Goal: Task Accomplishment & Management: Manage account settings

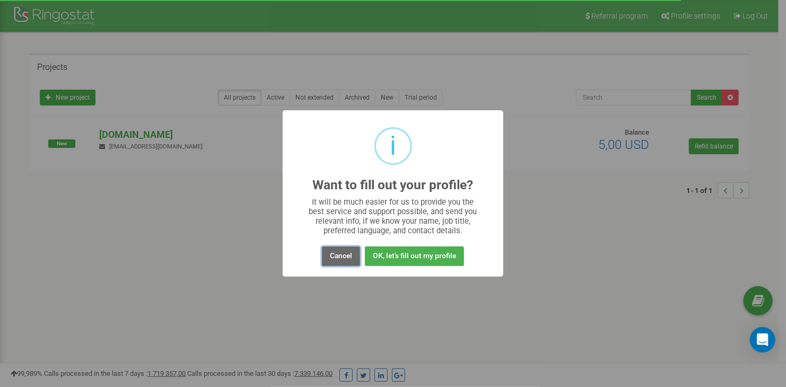
click at [347, 257] on button "Cancel" at bounding box center [341, 257] width 38 height 20
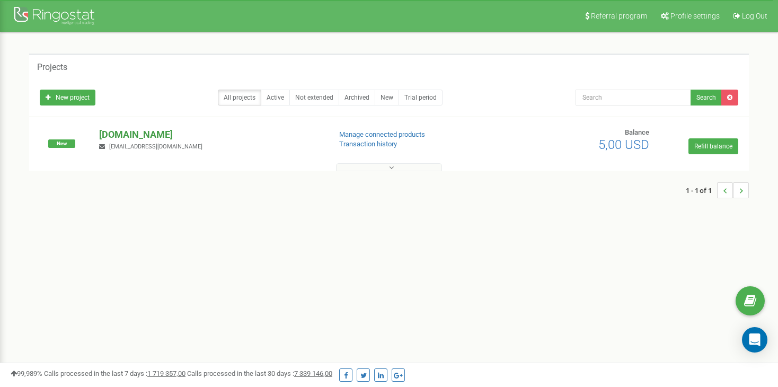
click at [130, 130] on p "[DOMAIN_NAME]" at bounding box center [210, 135] width 222 height 14
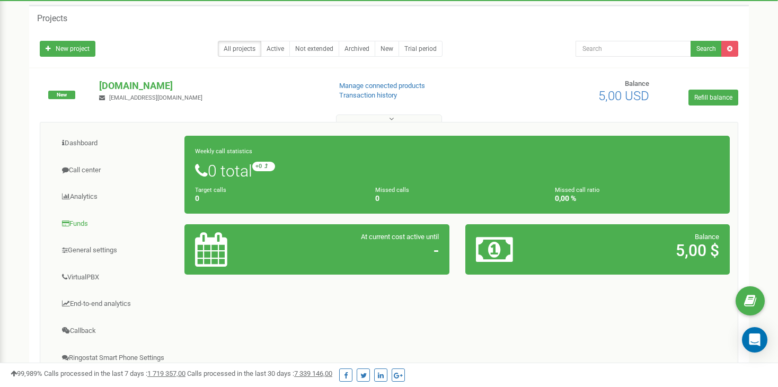
scroll to position [50, 0]
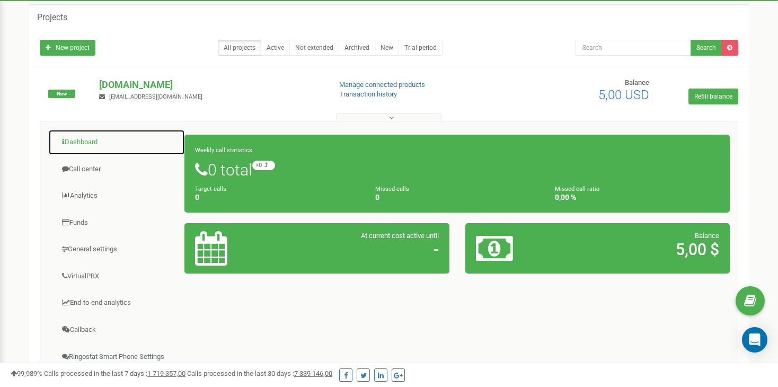
click at [85, 141] on link "Dashboard" at bounding box center [116, 142] width 137 height 26
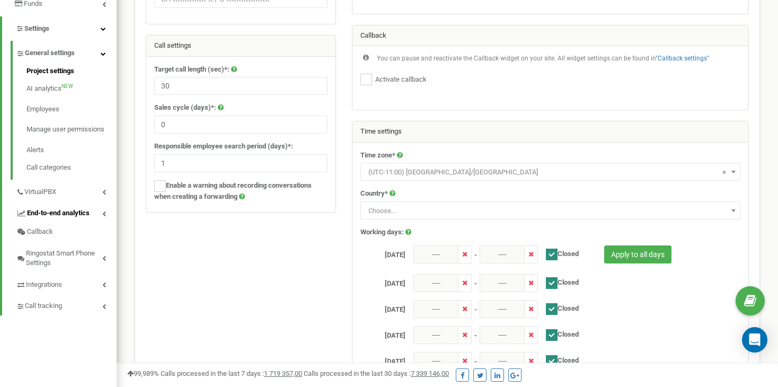
scroll to position [221, 0]
click at [52, 190] on span "VirtualPBX" at bounding box center [40, 192] width 33 height 10
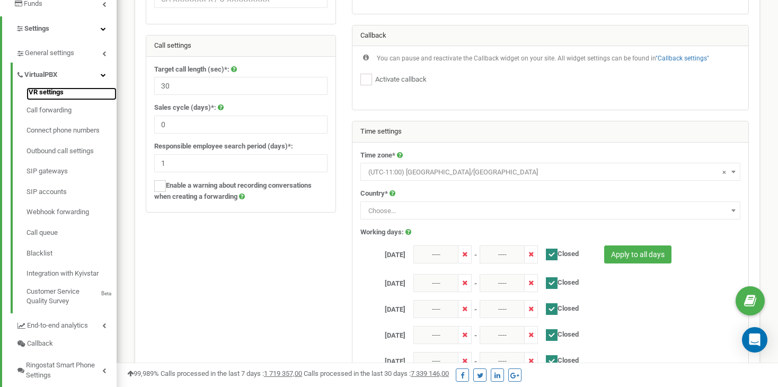
click at [48, 95] on link "IVR settings" at bounding box center [72, 93] width 90 height 13
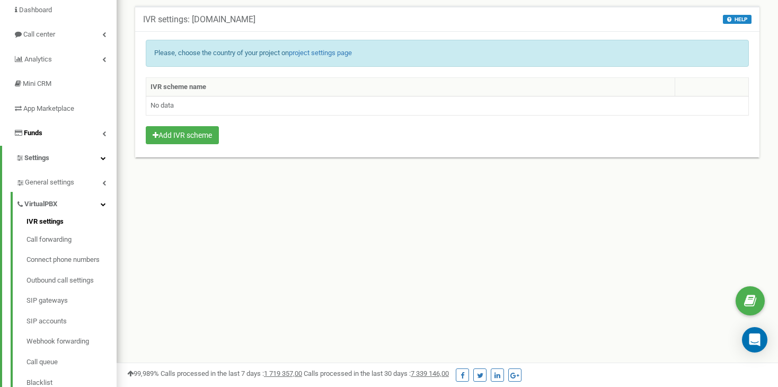
scroll to position [95, 0]
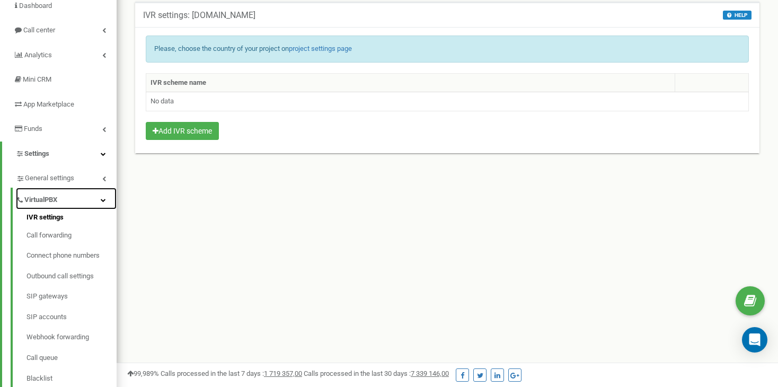
click at [53, 192] on link "VirtualPBX" at bounding box center [66, 199] width 101 height 22
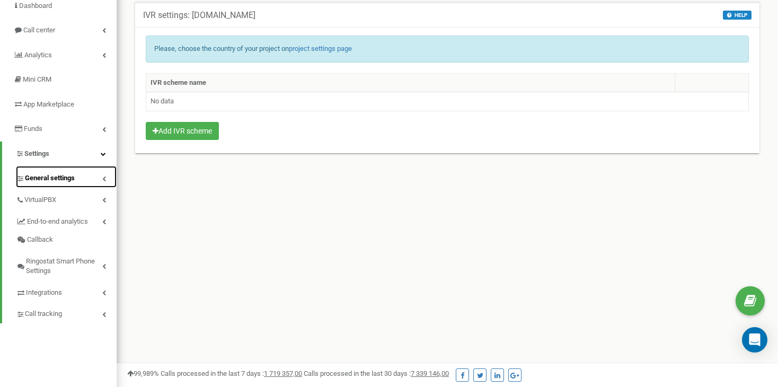
click at [58, 180] on span "General settings" at bounding box center [50, 178] width 50 height 10
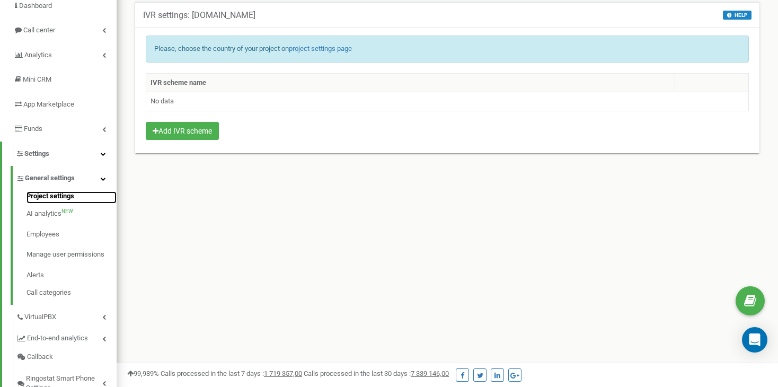
click at [41, 196] on link "Project settings" at bounding box center [72, 197] width 90 height 13
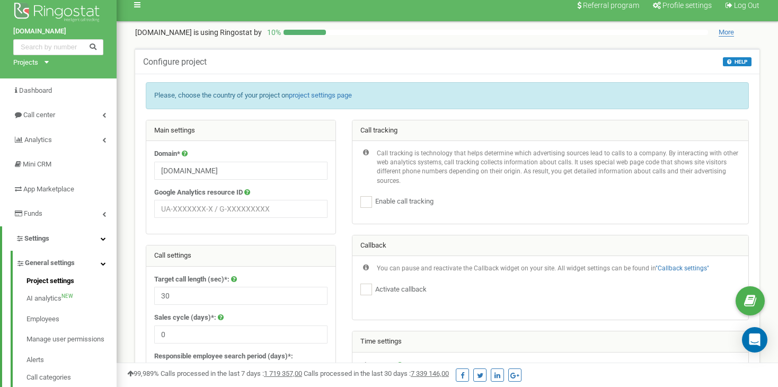
scroll to position [10, 0]
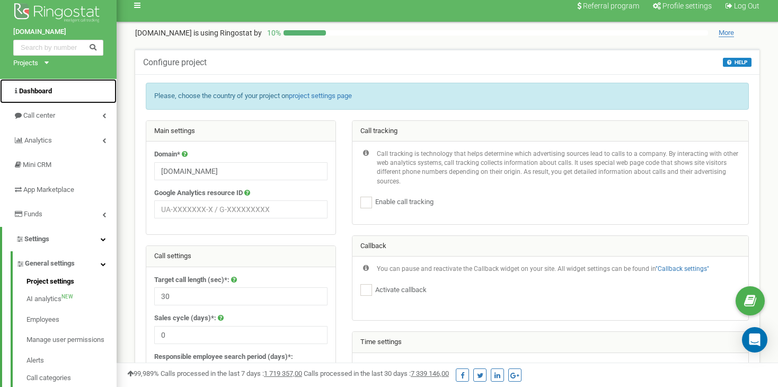
click at [57, 94] on link "Dashboard" at bounding box center [58, 91] width 117 height 25
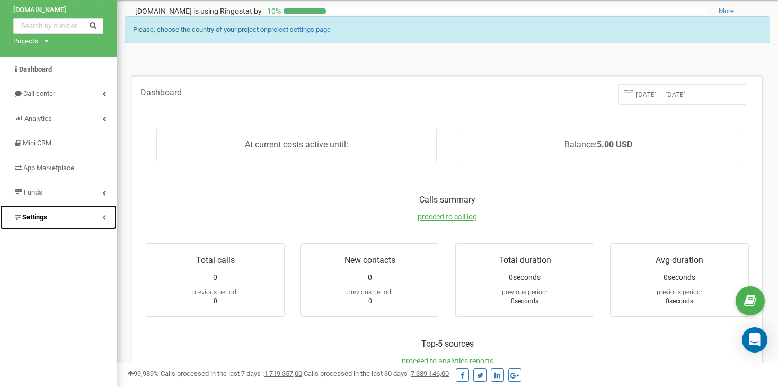
click at [63, 215] on link "Settings" at bounding box center [58, 217] width 117 height 25
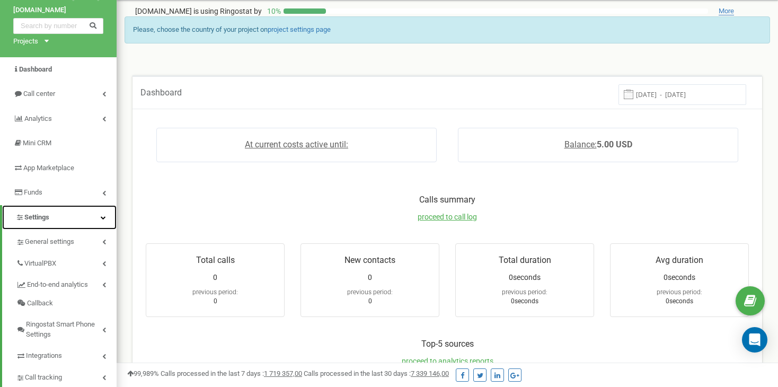
scroll to position [133, 0]
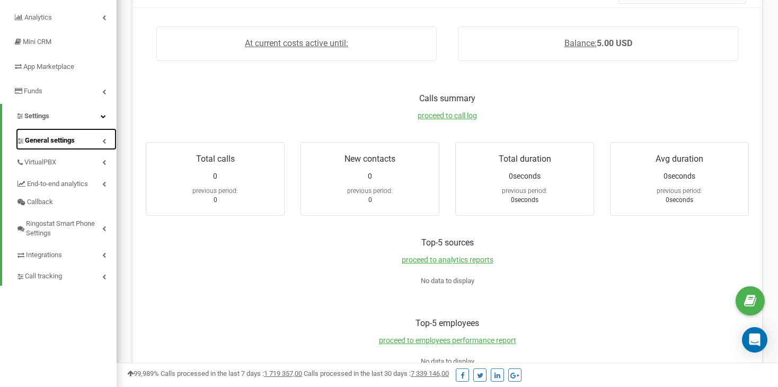
click at [42, 134] on link "General settings" at bounding box center [66, 139] width 101 height 22
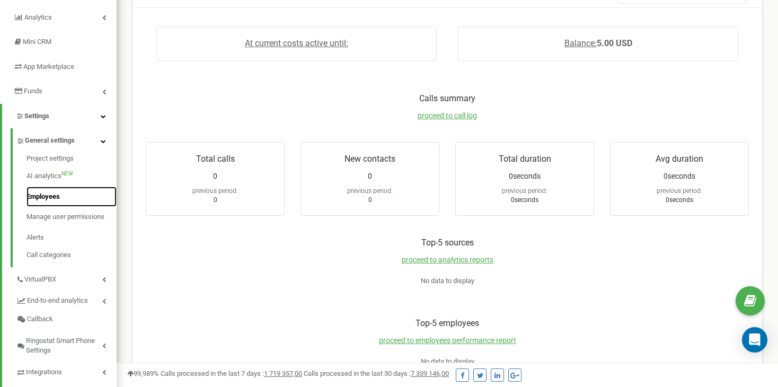
click at [41, 192] on link "Employees" at bounding box center [72, 197] width 90 height 21
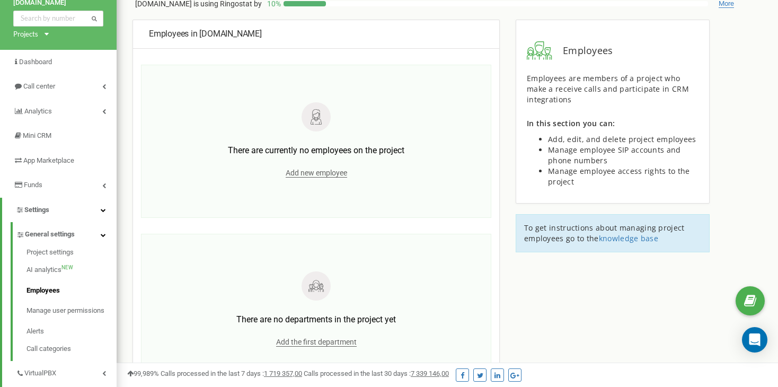
scroll to position [38, 0]
click at [326, 173] on span "Add new employee" at bounding box center [317, 174] width 62 height 9
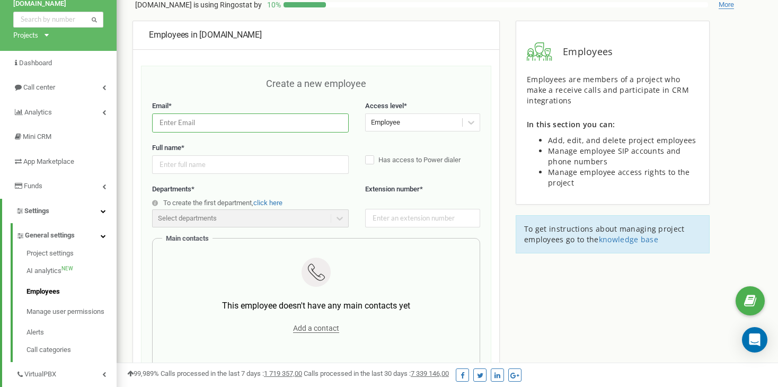
click at [285, 124] on input "email" at bounding box center [250, 122] width 197 height 19
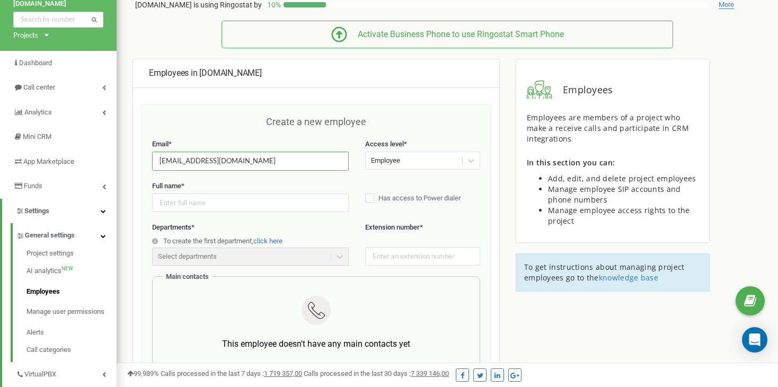
type input "support@ringostat.com"
click at [311, 200] on input "text" at bounding box center [250, 203] width 197 height 19
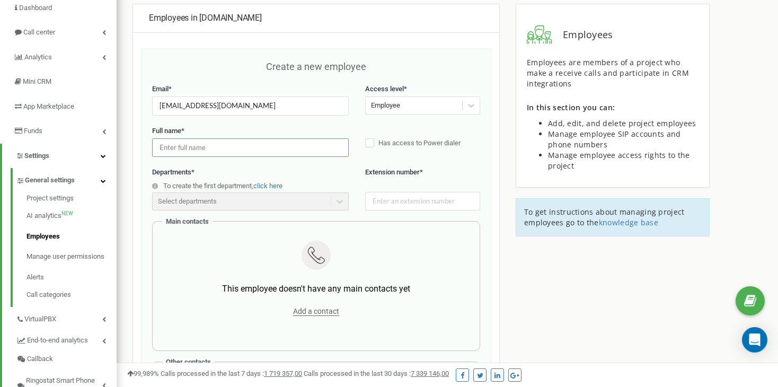
scroll to position [114, 0]
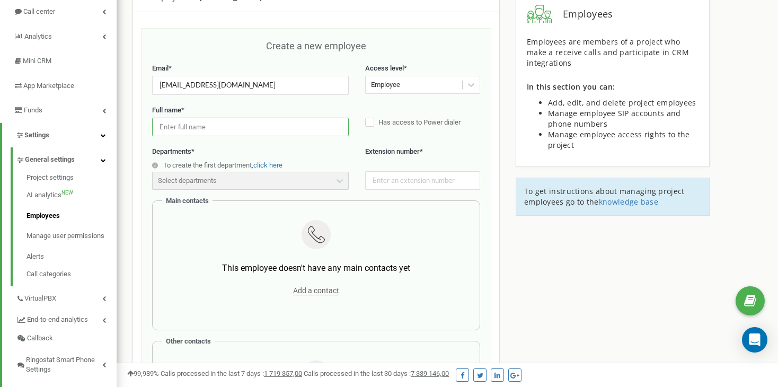
click at [243, 120] on input "text" at bounding box center [250, 127] width 197 height 19
type input "Ы"
type input "Іванов Іван"
click at [269, 158] on div "Departments * To create the first department, click here Select departments The…" at bounding box center [250, 168] width 197 height 42
click at [372, 122] on label "Has access to Power dialer" at bounding box center [422, 123] width 115 height 11
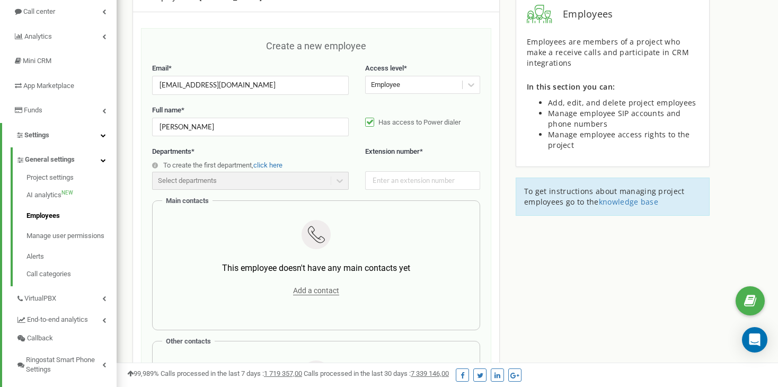
click at [372, 122] on label "Has access to Power dialer" at bounding box center [422, 123] width 115 height 11
click at [406, 183] on input "text" at bounding box center [422, 180] width 115 height 19
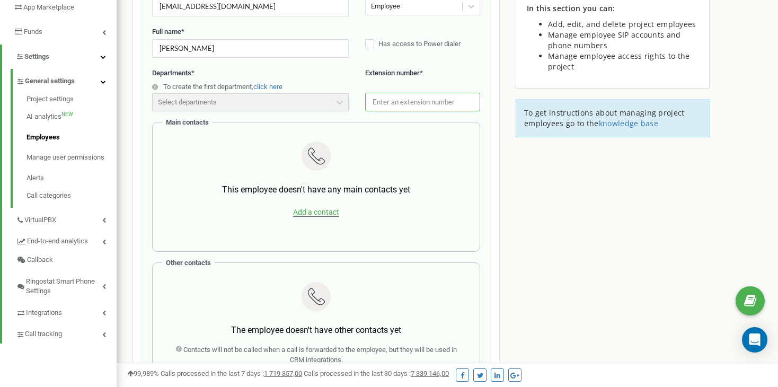
scroll to position [192, 0]
click at [310, 212] on span "Add a contact" at bounding box center [316, 212] width 46 height 9
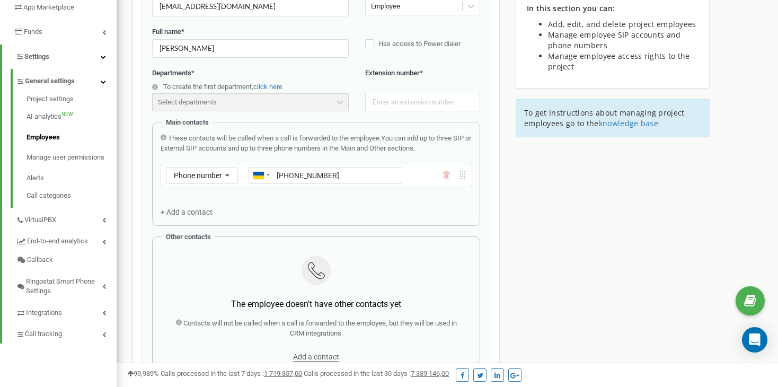
type input "+380931112314"
click at [220, 215] on div "+ Add a contact" at bounding box center [192, 212] width 62 height 11
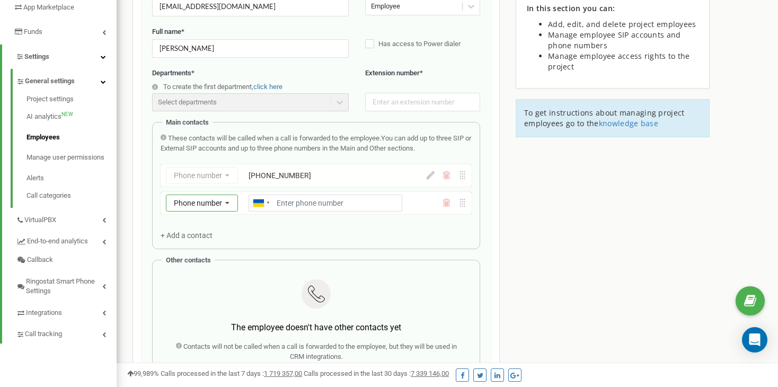
click at [227, 199] on icon at bounding box center [227, 203] width 18 height 17
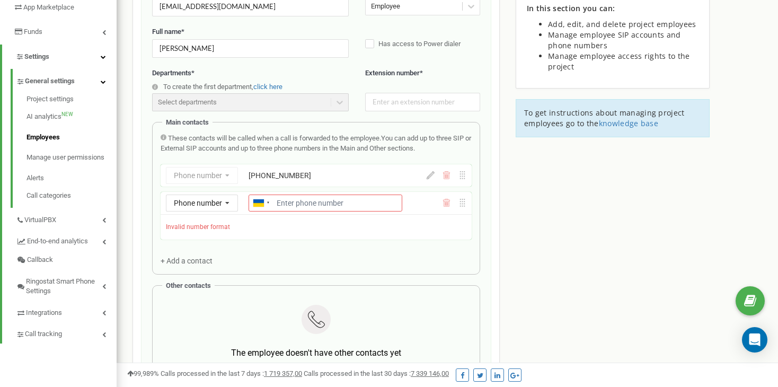
click at [283, 217] on div "These contacts will be called when a call is forwarded to the employee. You can…" at bounding box center [316, 200] width 311 height 132
click at [447, 201] on icon at bounding box center [447, 203] width 8 height 8
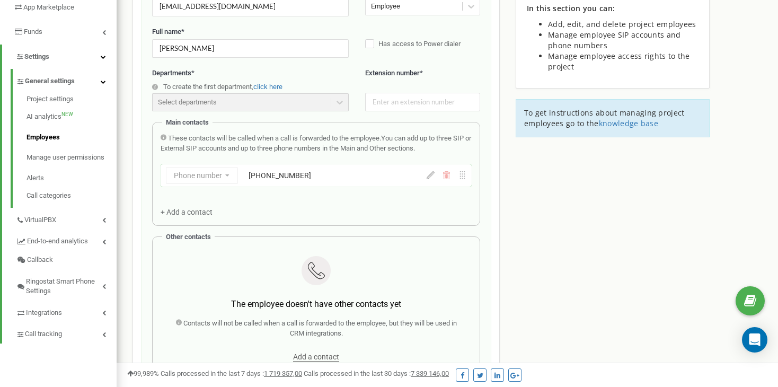
click at [461, 219] on div "Main contacts These contacts will be called when a call is forwarded to the emp…" at bounding box center [316, 173] width 328 height 103
click at [521, 213] on div "Employees in tzrngstmaks1.com Create a new employee Email * support@ringostat.c…" at bounding box center [448, 297] width 646 height 784
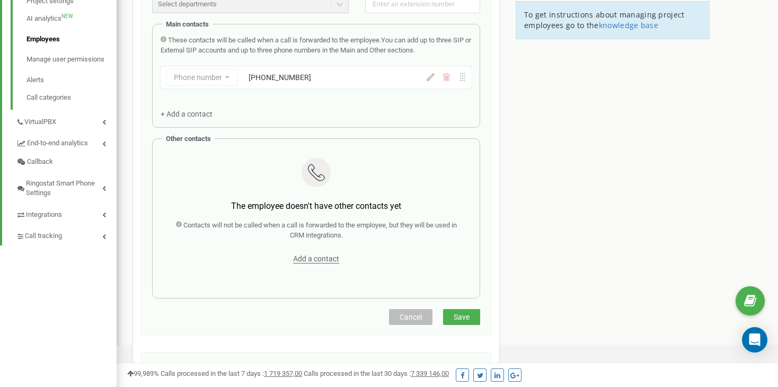
click at [322, 251] on div "Add a contact" at bounding box center [316, 258] width 295 height 15
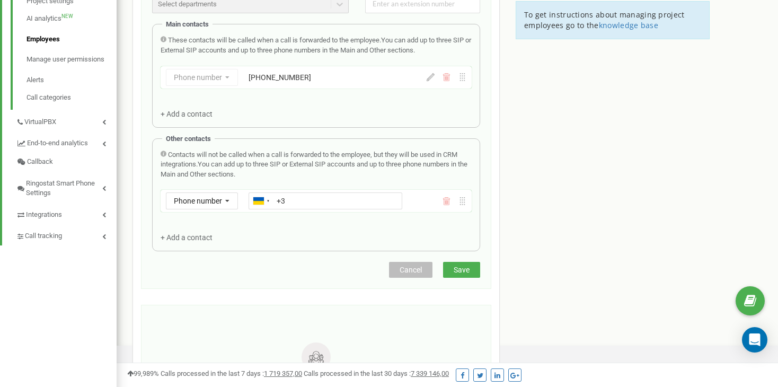
type input "+"
type input "+380441112314"
click at [479, 269] on button "Save" at bounding box center [461, 270] width 37 height 16
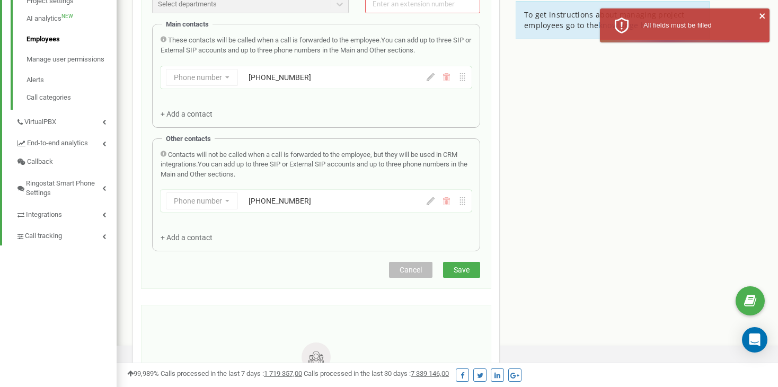
click at [479, 269] on button "Save" at bounding box center [461, 270] width 37 height 16
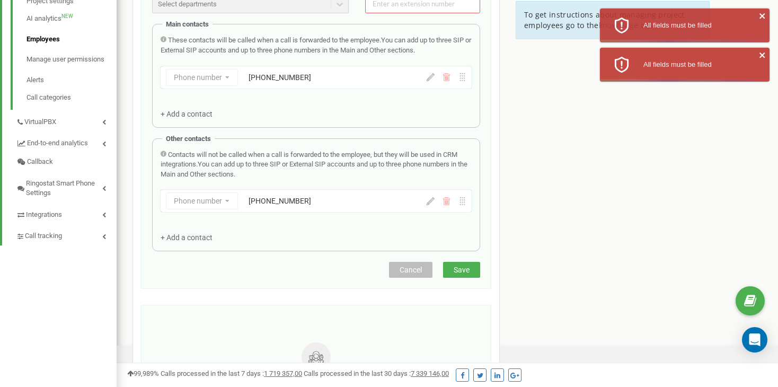
click at [479, 269] on button "Save" at bounding box center [461, 270] width 37 height 16
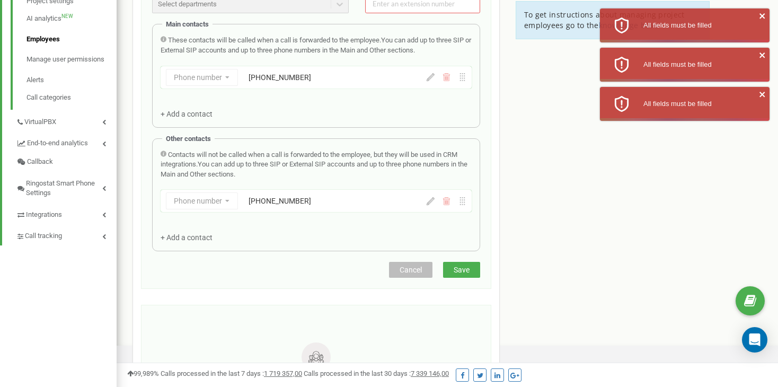
click at [479, 269] on button "Save" at bounding box center [461, 270] width 37 height 16
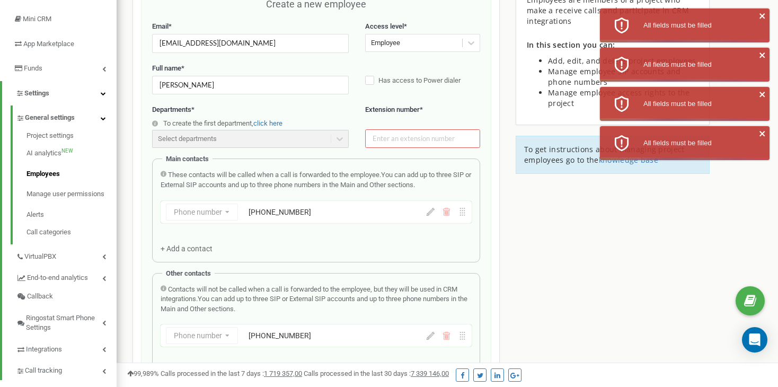
scroll to position [156, 0]
click at [397, 144] on input "text" at bounding box center [422, 138] width 115 height 19
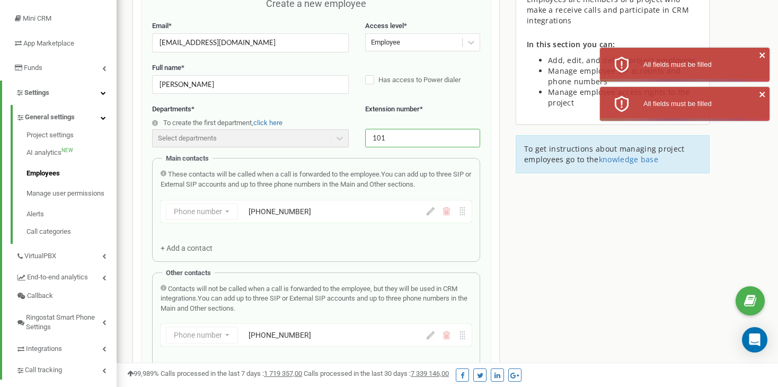
type input "101"
click at [420, 112] on span "Extension number" at bounding box center [392, 109] width 55 height 8
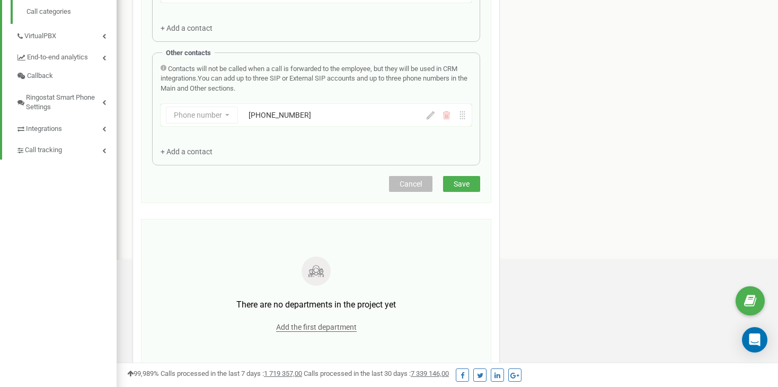
click at [453, 186] on button "Save" at bounding box center [461, 184] width 37 height 16
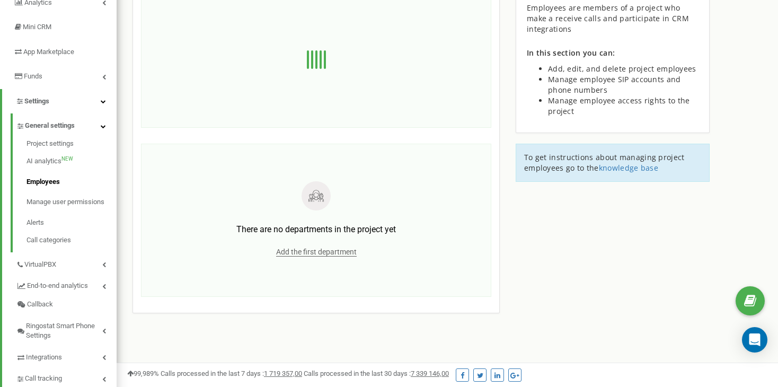
scroll to position [181, 0]
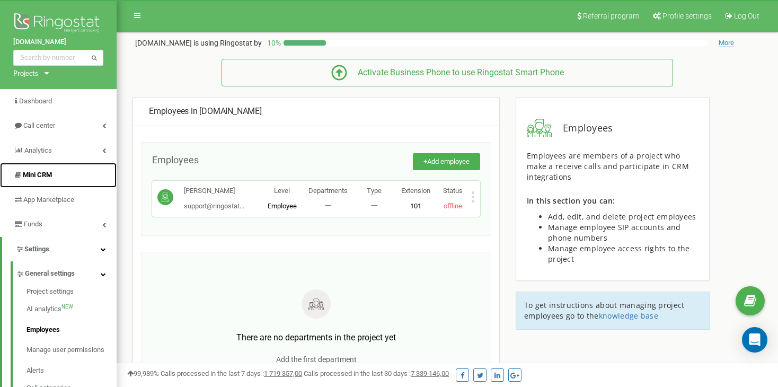
click at [47, 171] on span "Mini CRM" at bounding box center [37, 175] width 29 height 8
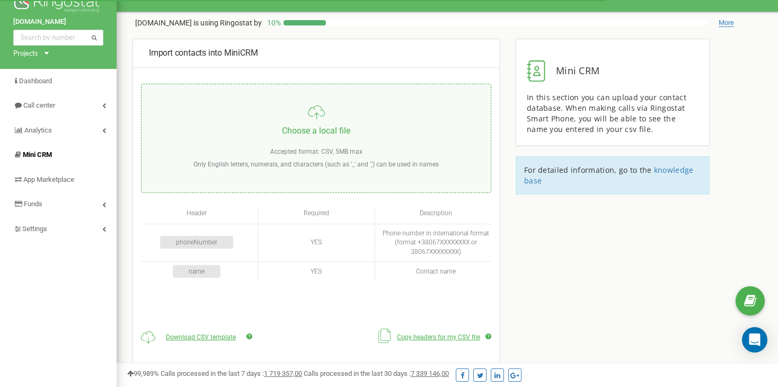
scroll to position [6, 0]
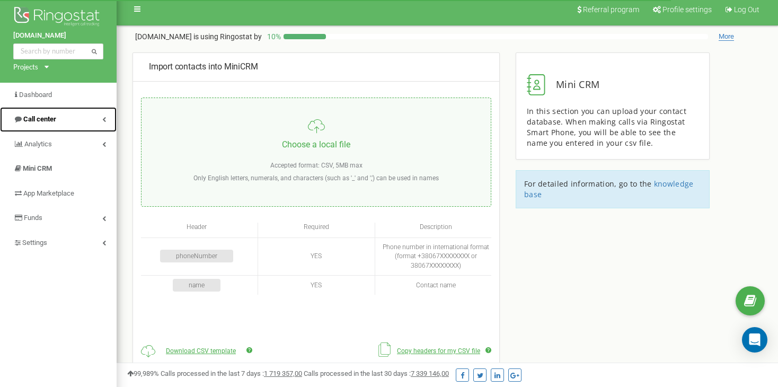
click at [56, 122] on span "Call center" at bounding box center [39, 119] width 33 height 8
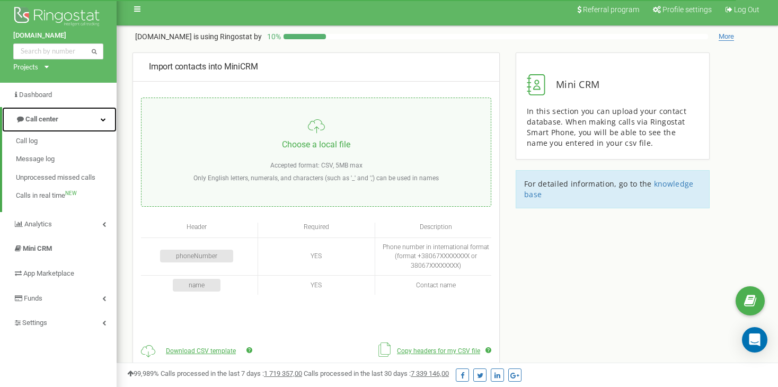
click at [70, 118] on link "Call center" at bounding box center [59, 119] width 115 height 25
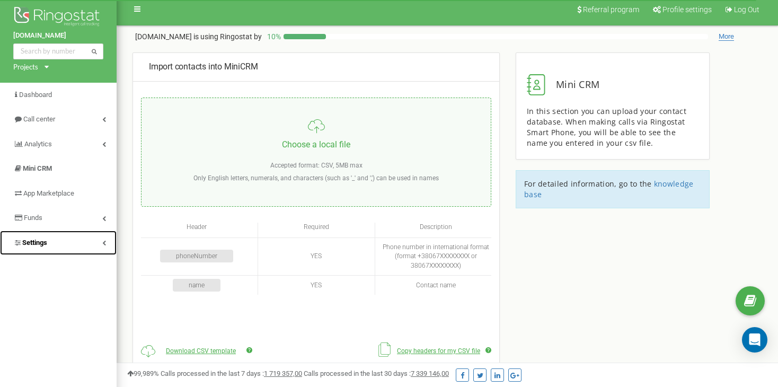
click at [55, 237] on link "Settings" at bounding box center [58, 243] width 117 height 25
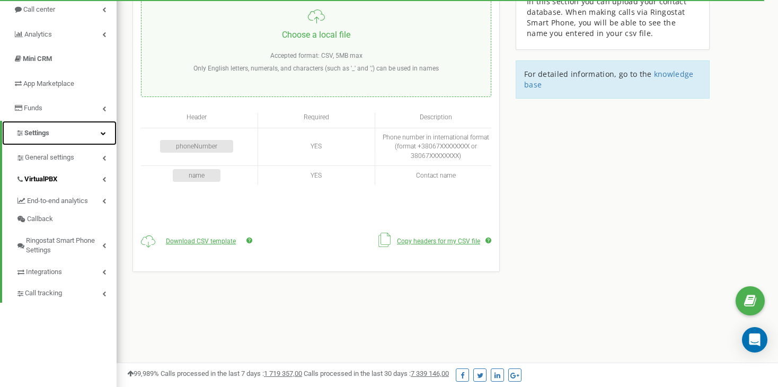
scroll to position [0, 0]
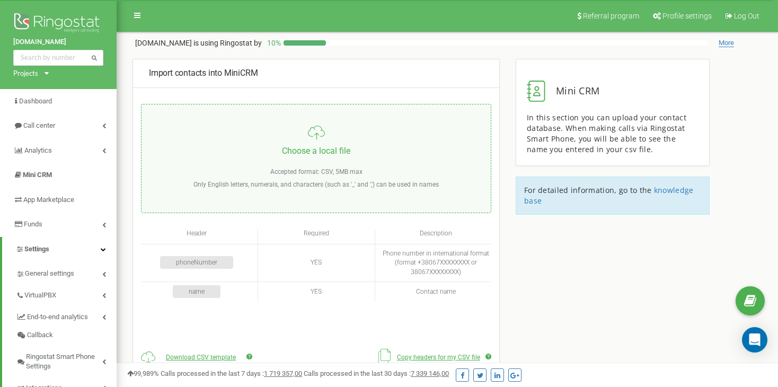
click at [42, 74] on div "Projects [DOMAIN_NAME]" at bounding box center [28, 73] width 31 height 10
click at [139, 21] on link at bounding box center [137, 15] width 20 height 16
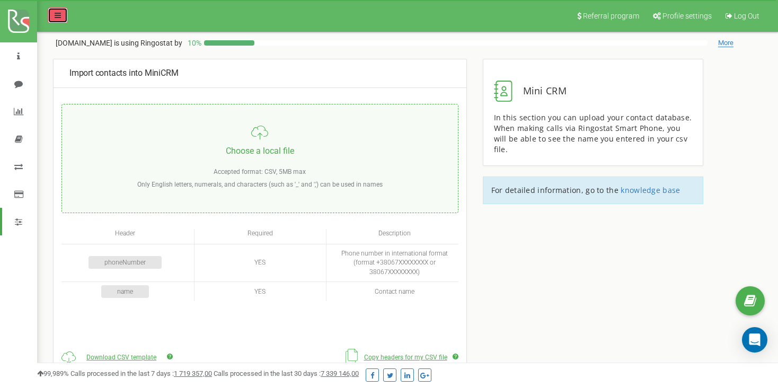
click at [62, 16] on link at bounding box center [58, 15] width 20 height 16
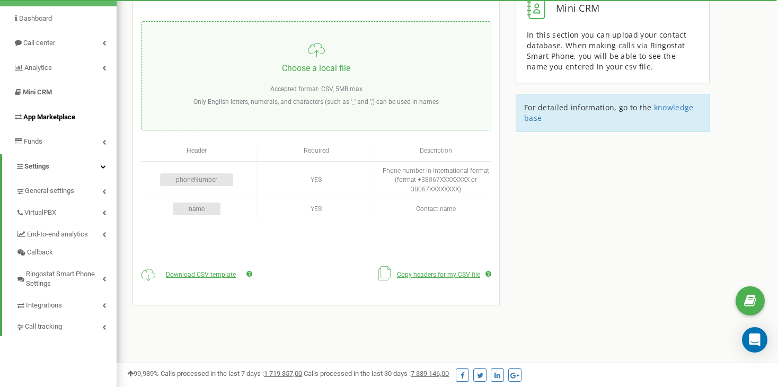
scroll to position [83, 0]
click at [70, 188] on span "General settings" at bounding box center [50, 191] width 50 height 10
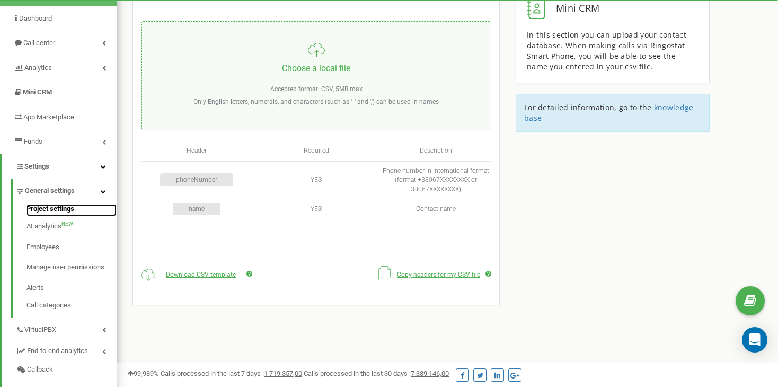
click at [64, 211] on link "Project settings" at bounding box center [72, 210] width 90 height 13
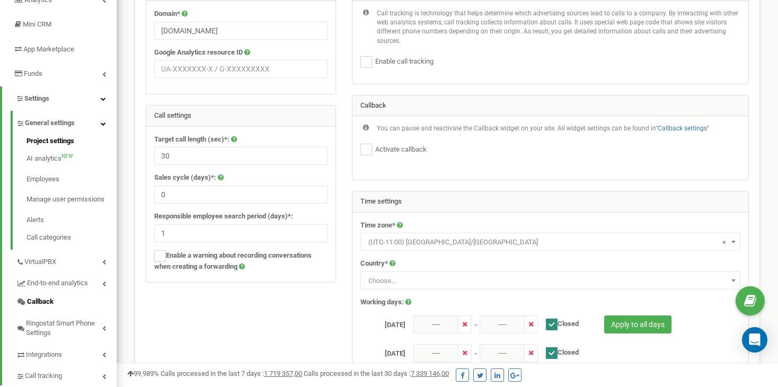
scroll to position [178, 0]
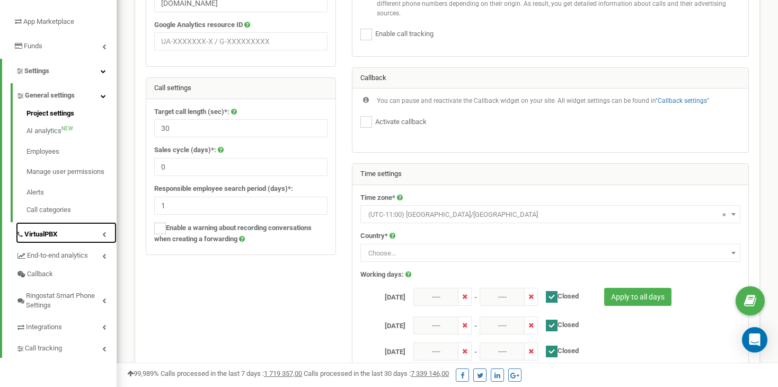
click at [64, 234] on link "VirtualPBX" at bounding box center [66, 233] width 101 height 22
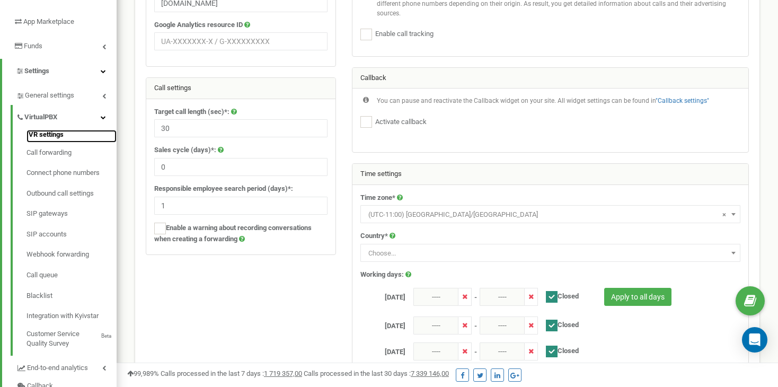
click at [48, 138] on link "IVR settings" at bounding box center [72, 136] width 90 height 13
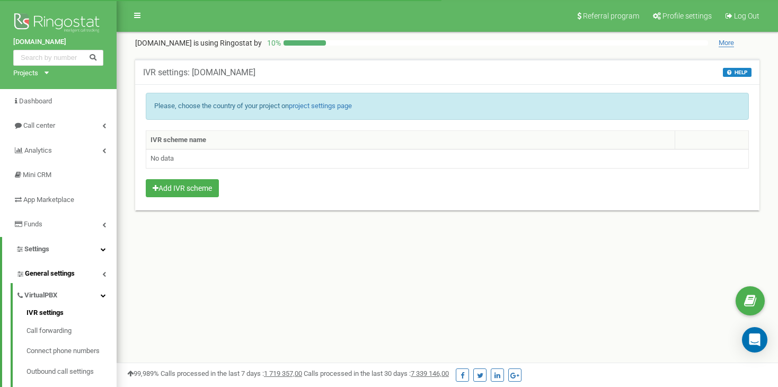
scroll to position [74, 0]
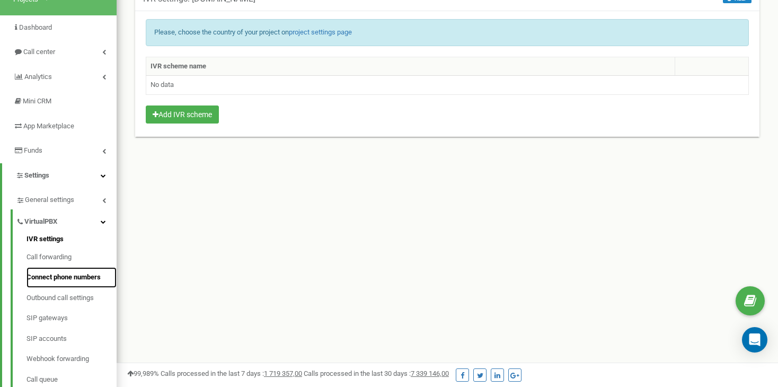
click at [55, 279] on link "Connect phone numbers" at bounding box center [72, 277] width 90 height 21
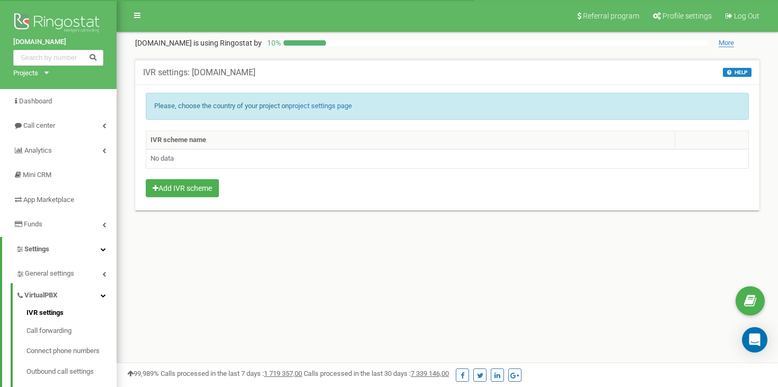
click at [166, 191] on button "Add IVR scheme" at bounding box center [182, 188] width 73 height 18
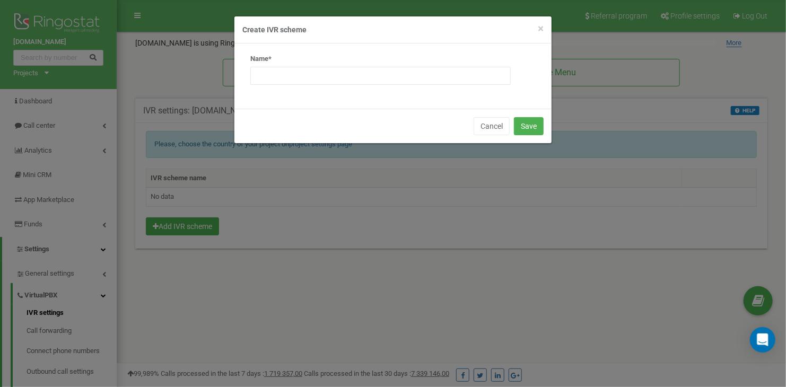
click at [336, 84] on div "Name*" at bounding box center [380, 73] width 276 height 39
click at [336, 84] on input "text" at bounding box center [380, 76] width 260 height 18
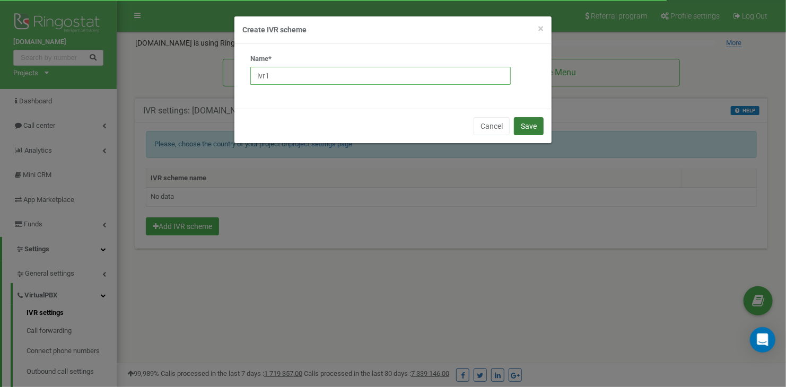
type input "ivr1"
click at [536, 127] on button "Save" at bounding box center [529, 126] width 30 height 18
click at [539, 125] on button "Save" at bounding box center [529, 126] width 30 height 18
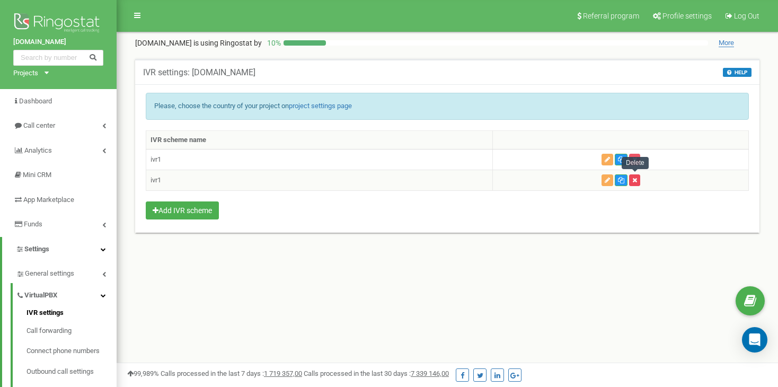
click at [638, 179] on button "button" at bounding box center [634, 180] width 11 height 12
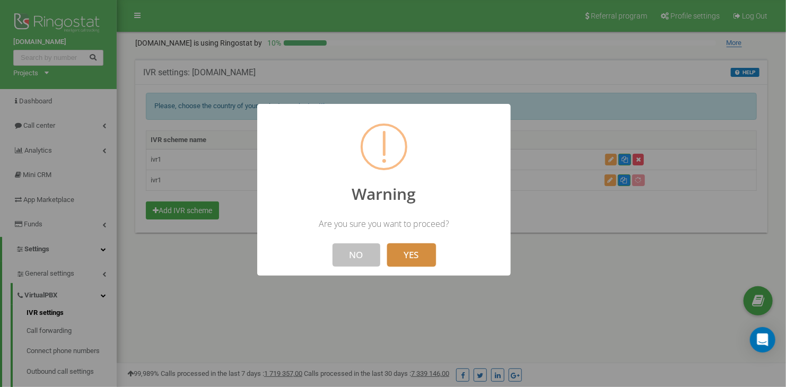
click at [405, 260] on button "YES" at bounding box center [411, 254] width 49 height 23
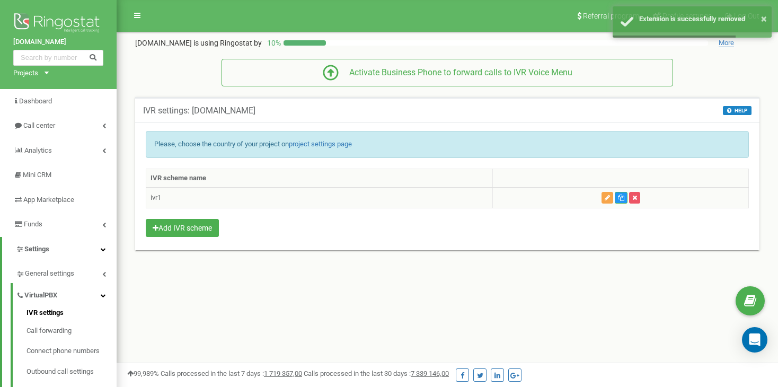
click at [610, 200] on button "button" at bounding box center [608, 198] width 12 height 12
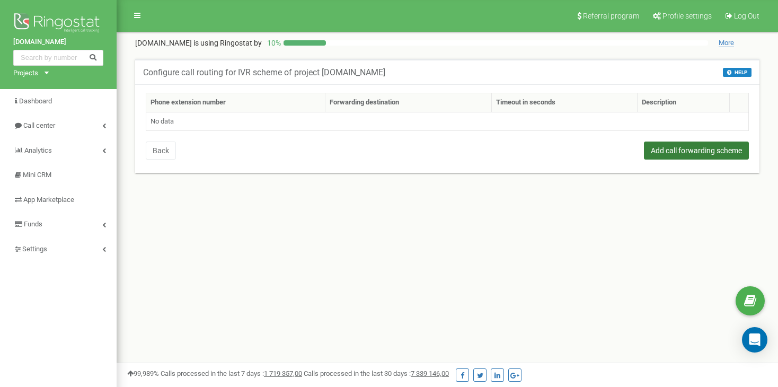
click at [716, 156] on button "Add call forwarding scheme" at bounding box center [696, 151] width 105 height 18
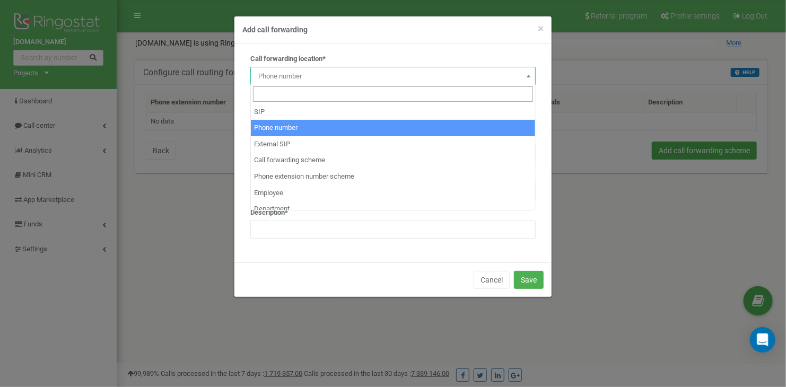
click at [337, 67] on span "Phone number" at bounding box center [392, 76] width 285 height 18
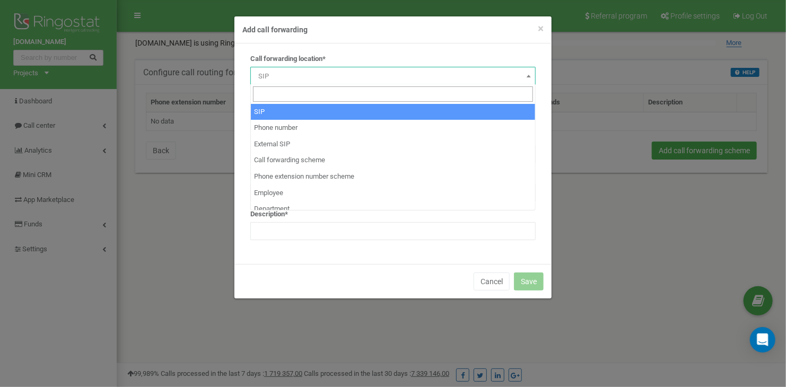
click at [327, 69] on span "SIP" at bounding box center [393, 76] width 278 height 15
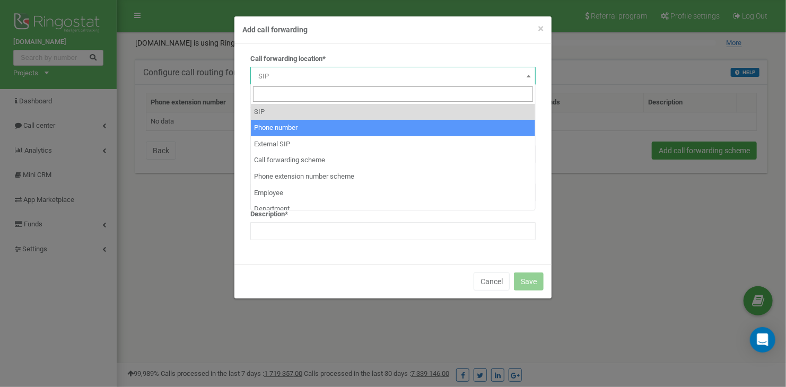
select select "Phone"
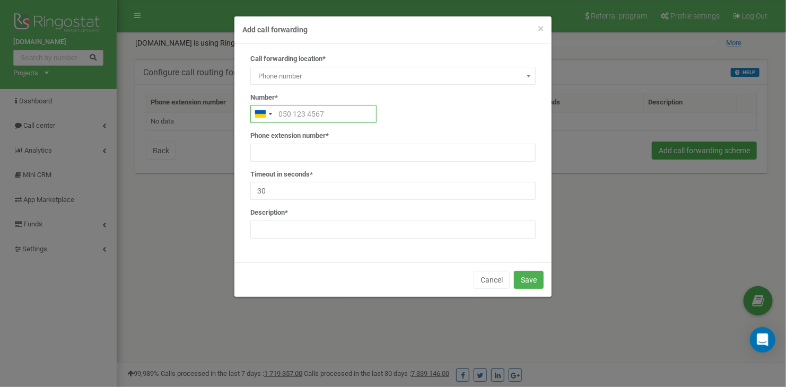
click at [316, 110] on input "text" at bounding box center [313, 114] width 126 height 18
click at [337, 146] on input "text" at bounding box center [392, 153] width 285 height 18
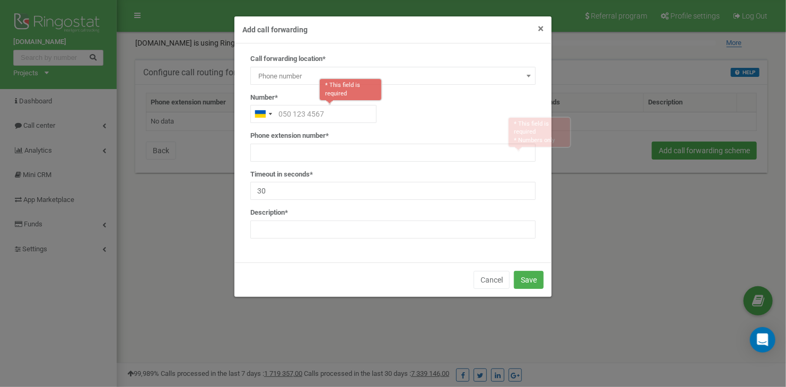
click at [542, 29] on span "×" at bounding box center [541, 28] width 6 height 13
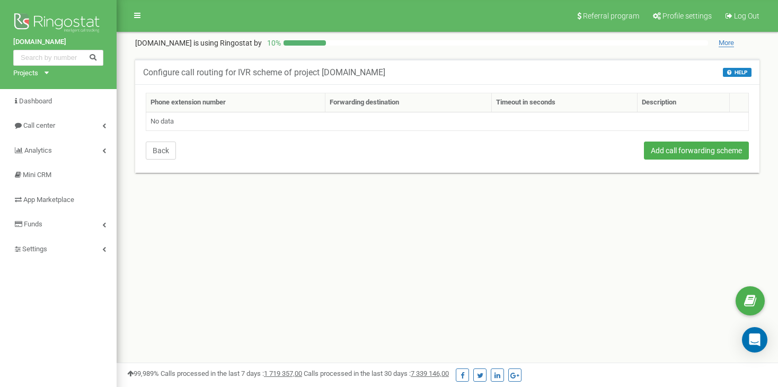
click at [151, 155] on button "Back" at bounding box center [161, 151] width 30 height 18
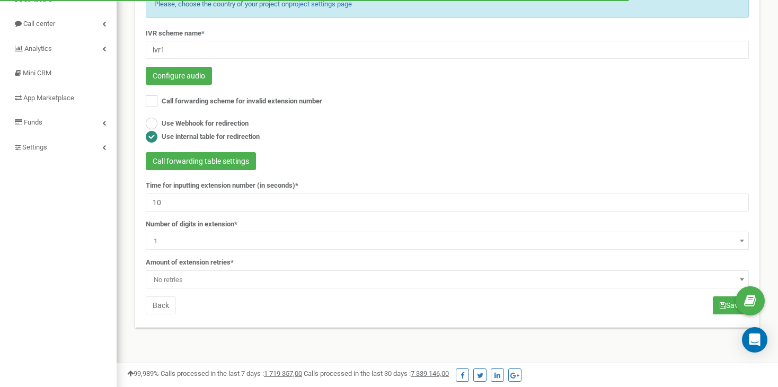
scroll to position [103, 0]
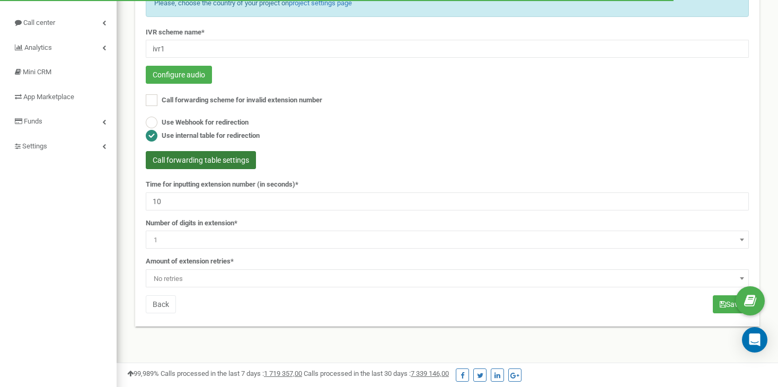
click at [239, 156] on button "Call forwarding table settings" at bounding box center [201, 160] width 110 height 18
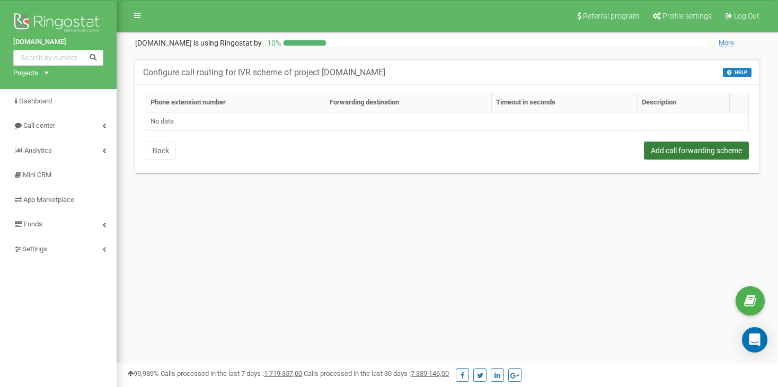
click at [696, 150] on button "Add call forwarding scheme" at bounding box center [696, 151] width 105 height 18
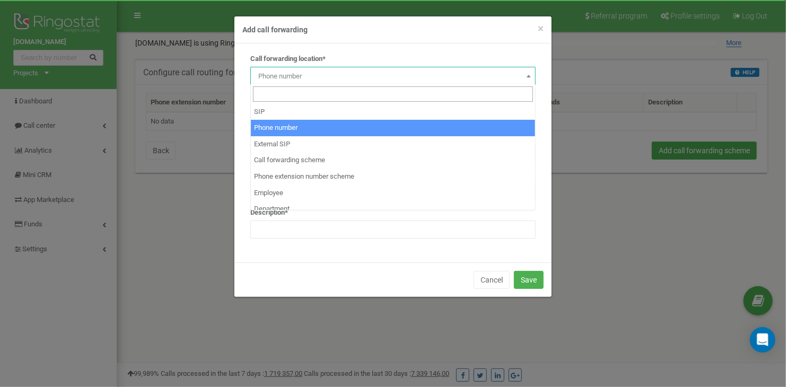
click at [373, 73] on span "Phone number" at bounding box center [393, 76] width 278 height 15
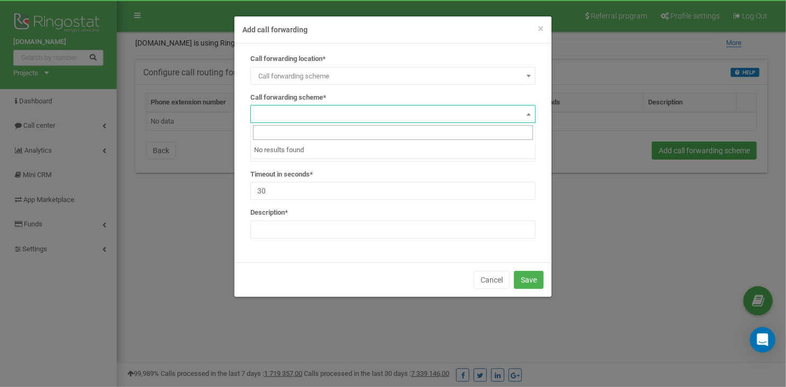
click at [341, 120] on span at bounding box center [392, 114] width 285 height 18
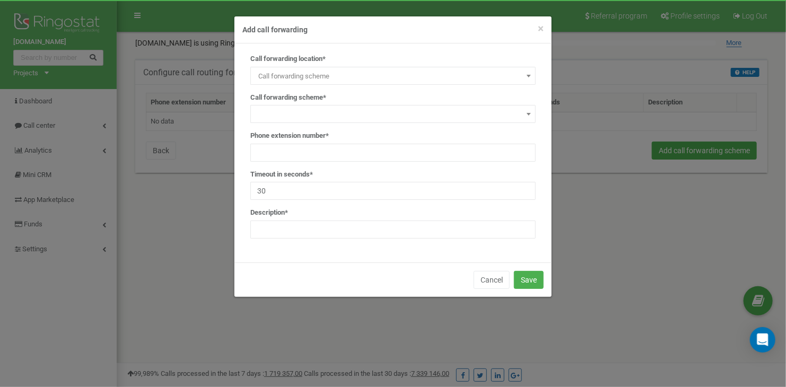
drag, startPoint x: 341, startPoint y: 120, endPoint x: 357, endPoint y: 70, distance: 52.8
click at [357, 70] on div "Call forwarding location* SIP Phone number External SIP Call forwarding scheme …" at bounding box center [392, 150] width 301 height 192
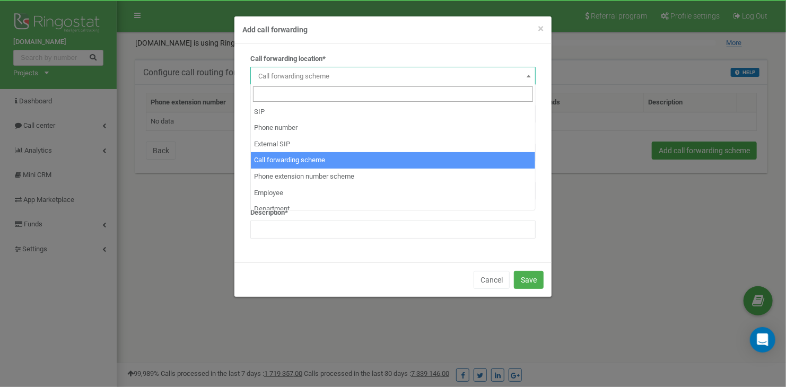
click at [357, 70] on span "Call forwarding scheme" at bounding box center [393, 76] width 278 height 15
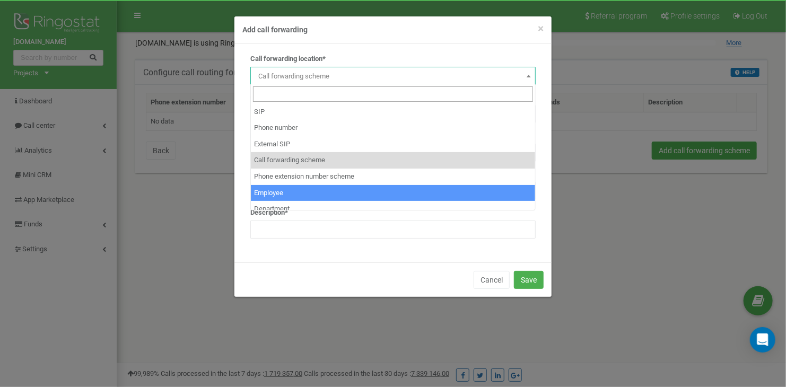
select select "Employee"
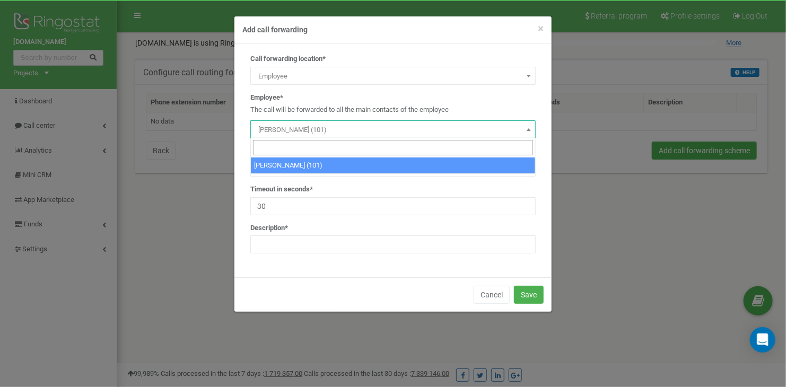
click at [343, 130] on span "Іванов Іван (101)" at bounding box center [393, 129] width 278 height 15
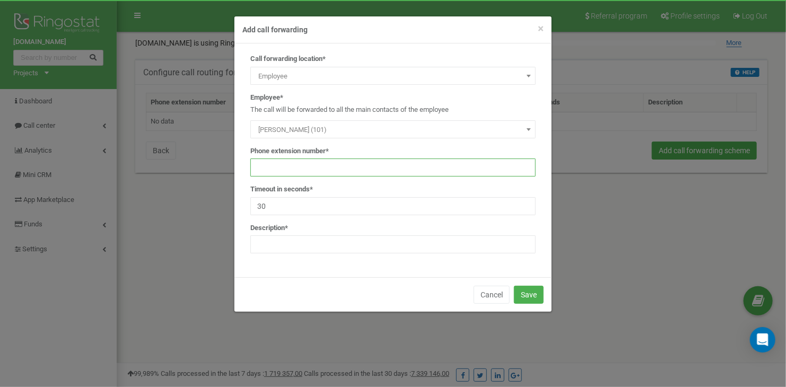
click at [335, 172] on input "text" at bounding box center [392, 168] width 285 height 18
type input "101"
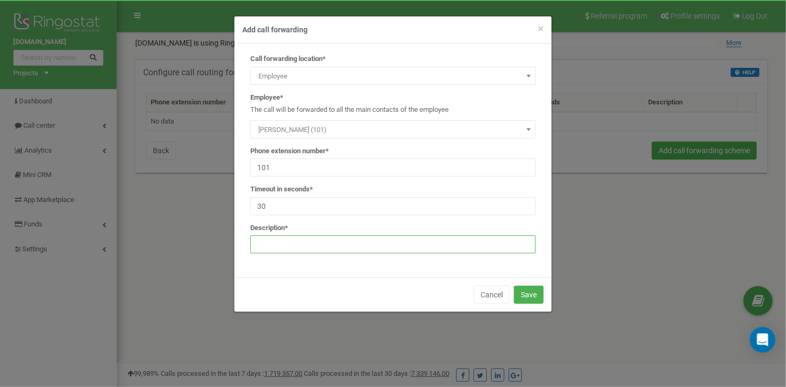
click at [349, 252] on input "text" at bounding box center [392, 244] width 285 height 18
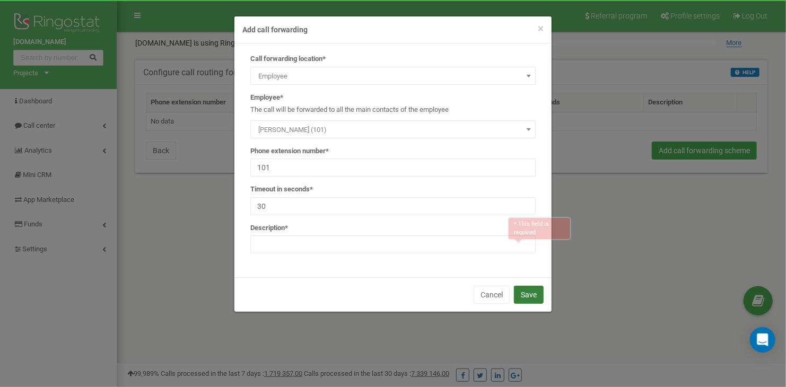
click at [541, 293] on button "Save" at bounding box center [529, 295] width 30 height 18
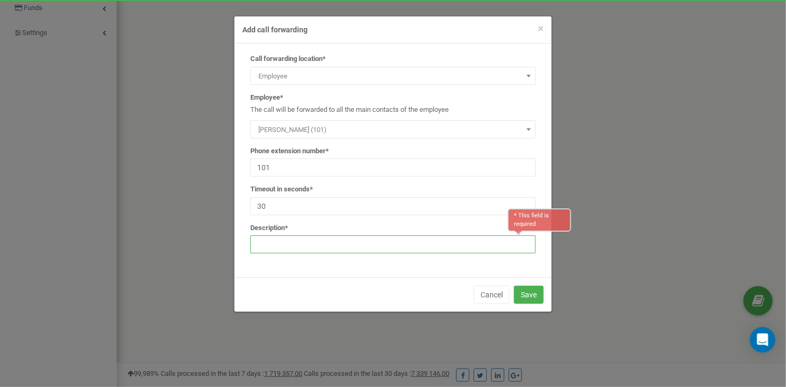
scroll to position [216, 0]
click at [475, 244] on input "text" at bounding box center [392, 244] width 285 height 18
type input "test1"
click at [536, 291] on button "Save" at bounding box center [529, 295] width 30 height 18
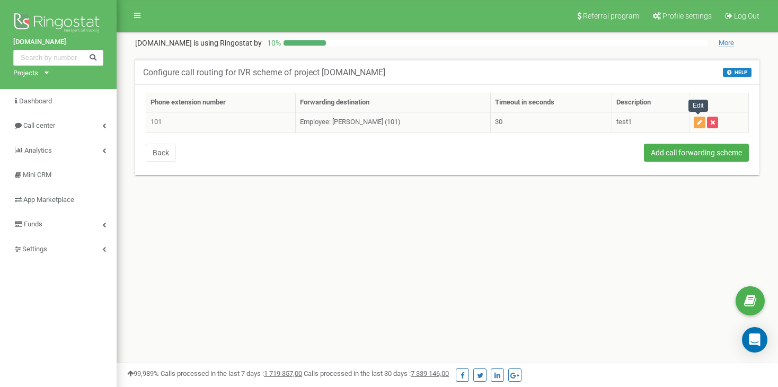
click at [698, 117] on button "button" at bounding box center [700, 123] width 12 height 12
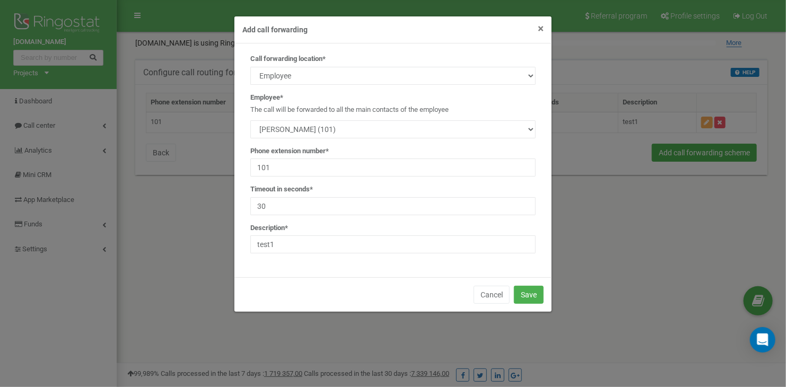
click at [540, 24] on span "×" at bounding box center [541, 28] width 6 height 13
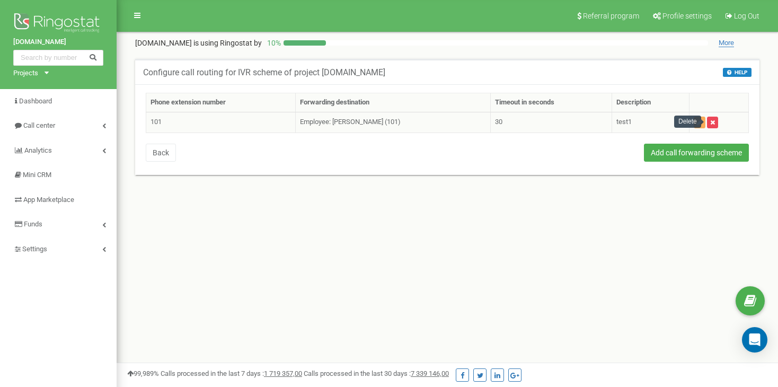
click at [713, 123] on icon "button" at bounding box center [713, 122] width 5 height 6
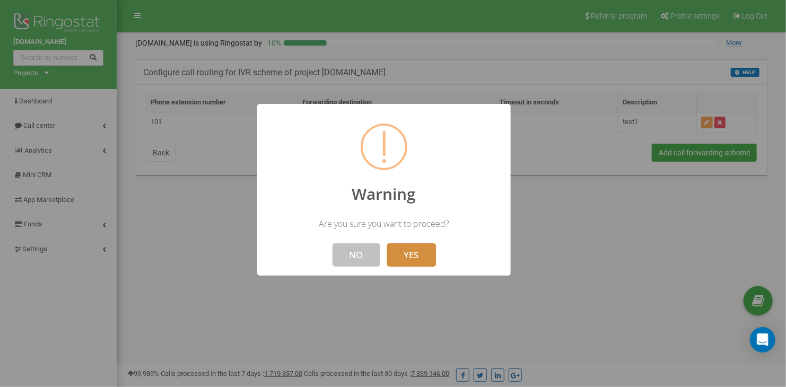
click at [407, 250] on button "YES" at bounding box center [411, 254] width 49 height 23
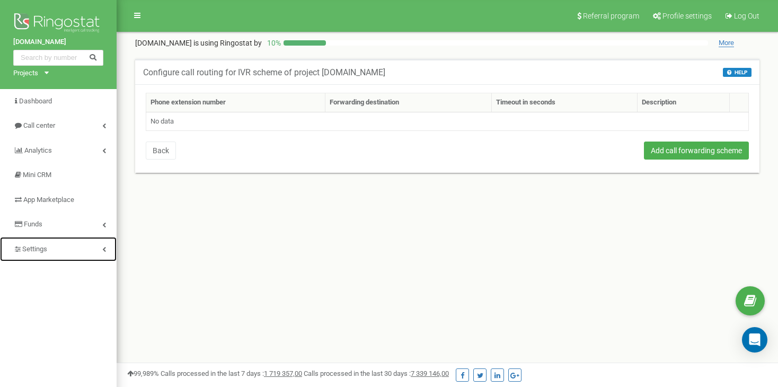
click at [57, 242] on link "Settings" at bounding box center [58, 249] width 117 height 25
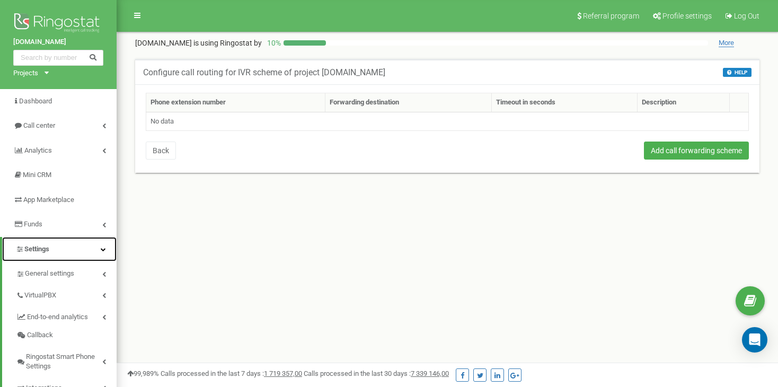
scroll to position [85, 0]
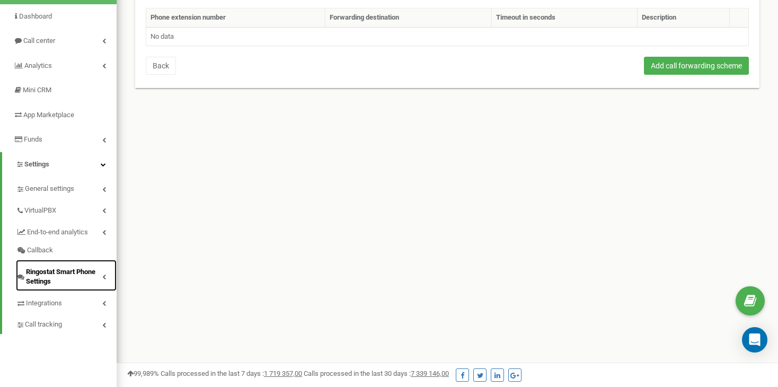
click at [57, 267] on span "Ringostat Smart Phone Settings" at bounding box center [64, 277] width 76 height 20
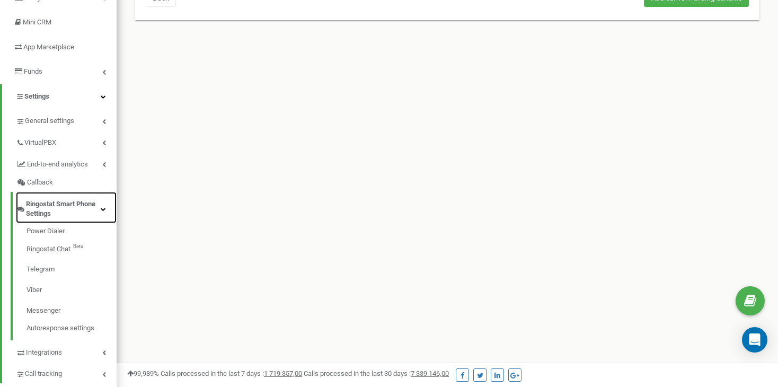
scroll to position [153, 0]
click at [71, 205] on span "Ringostat Smart Phone Settings" at bounding box center [63, 209] width 75 height 20
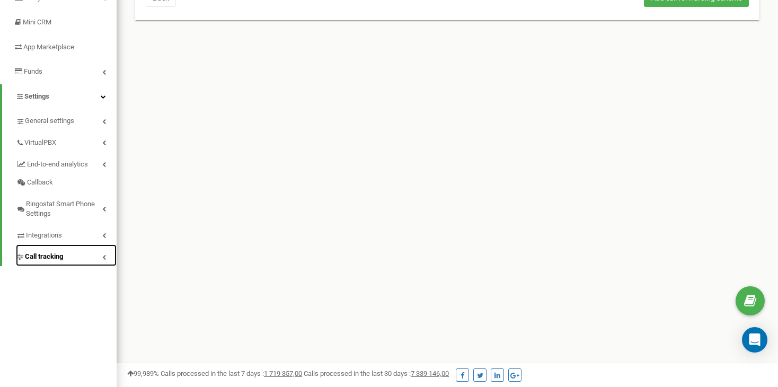
click at [69, 262] on link "Call tracking" at bounding box center [66, 255] width 101 height 22
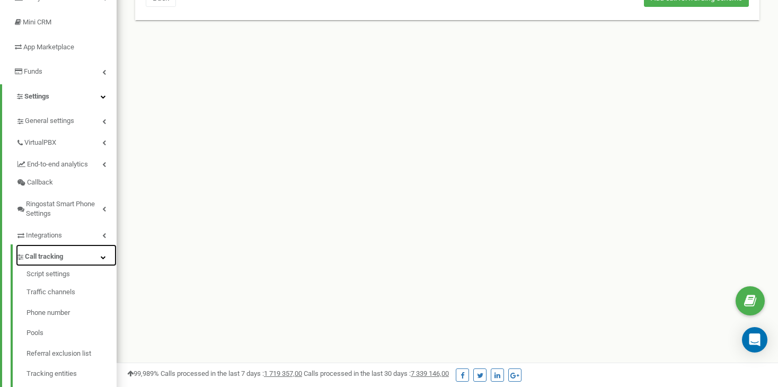
click at [69, 262] on link "Call tracking" at bounding box center [66, 255] width 101 height 22
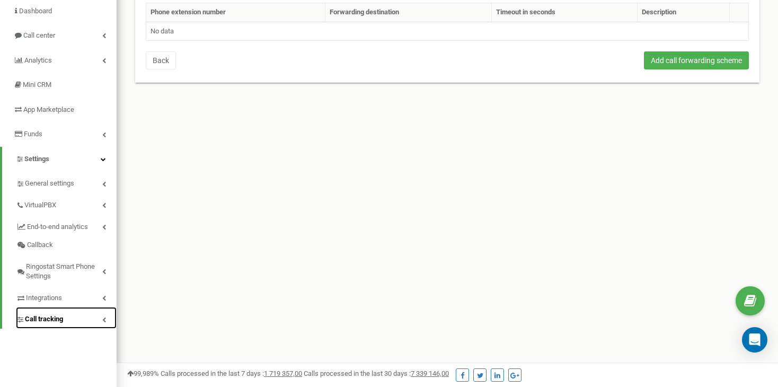
scroll to position [87, 0]
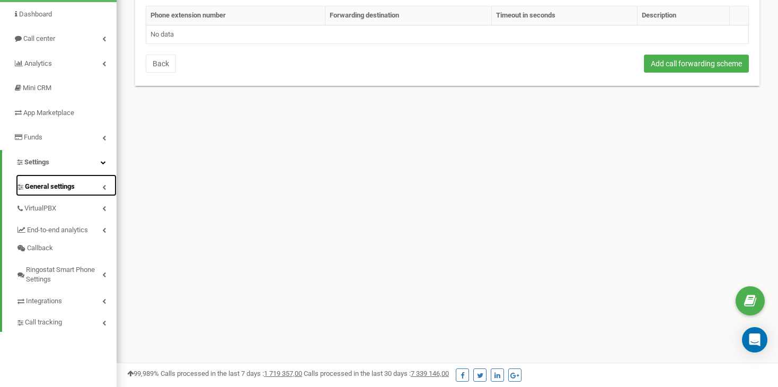
click at [59, 188] on span "General settings" at bounding box center [50, 187] width 50 height 10
